Goal: Transaction & Acquisition: Purchase product/service

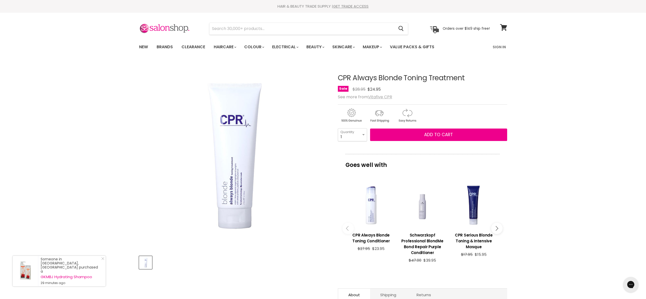
click at [382, 97] on u "Vitafive CPR" at bounding box center [380, 97] width 24 height 6
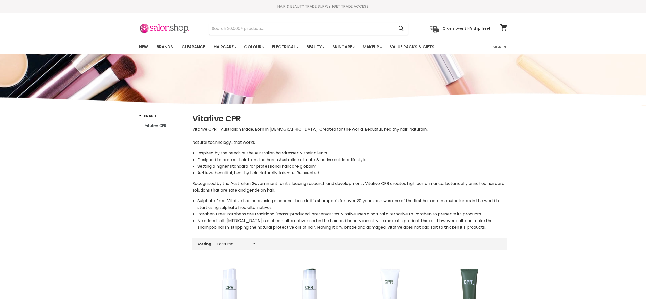
select select "manual"
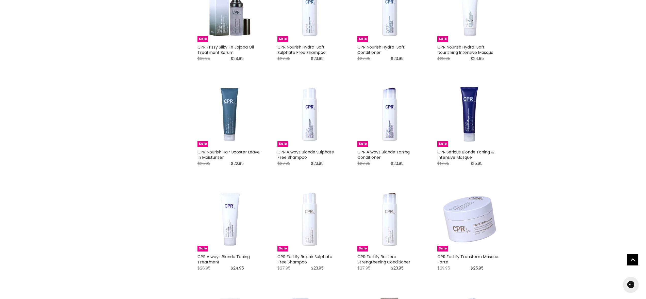
scroll to position [391, 0]
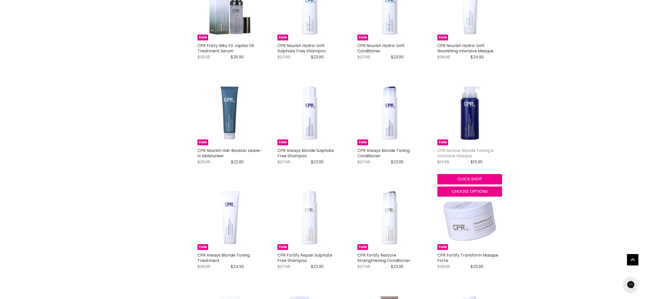
click at [457, 153] on link "CPR Serious Blonde Toning & Intensive Masque" at bounding box center [465, 152] width 57 height 11
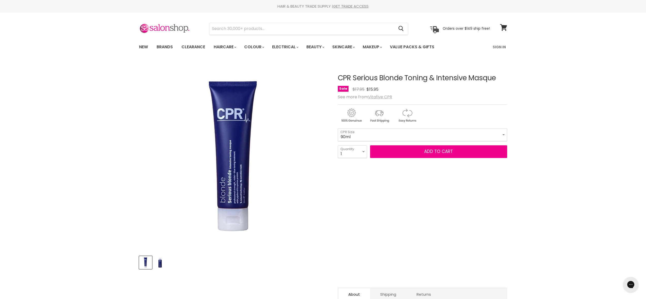
click at [377, 97] on u "Vitafive CPR" at bounding box center [380, 97] width 24 height 6
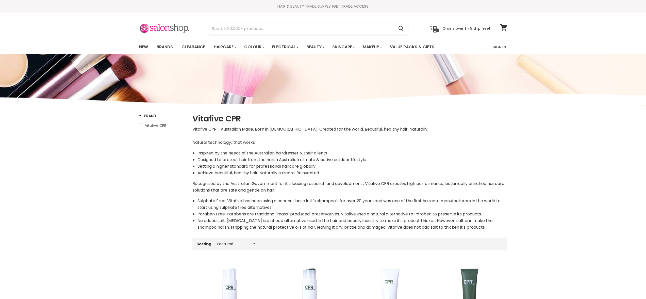
select select "manual"
